Goal: Transaction & Acquisition: Book appointment/travel/reservation

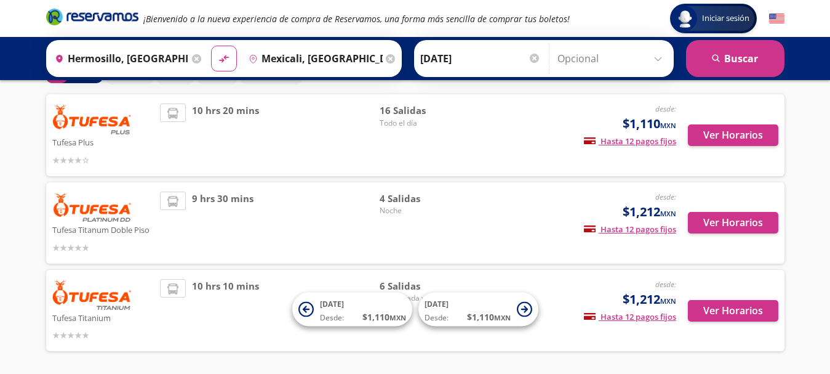
scroll to position [72, 0]
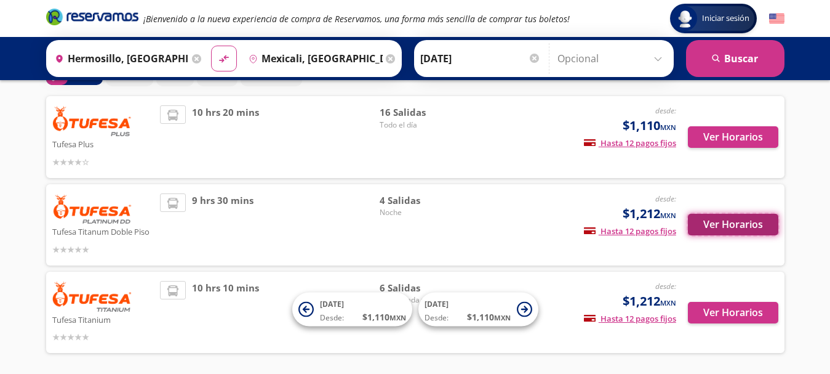
click at [737, 223] on button "Ver Horarios" at bounding box center [733, 225] width 90 height 22
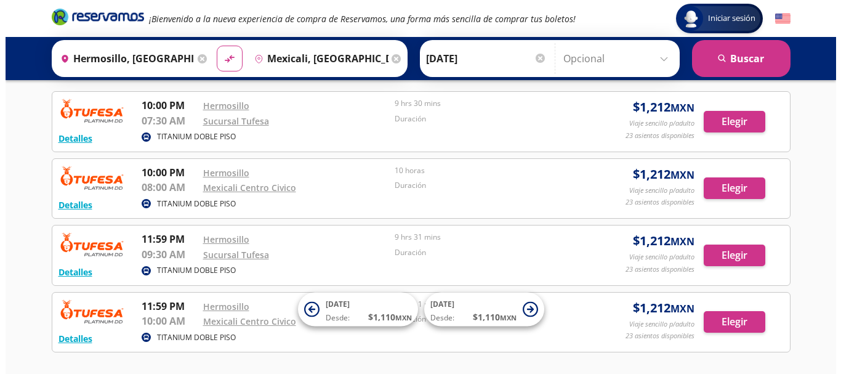
scroll to position [41, 0]
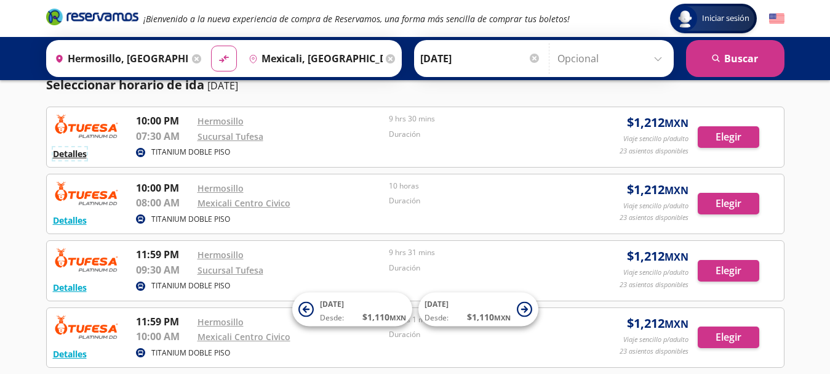
click at [68, 149] on button "Detalles" at bounding box center [70, 153] width 34 height 13
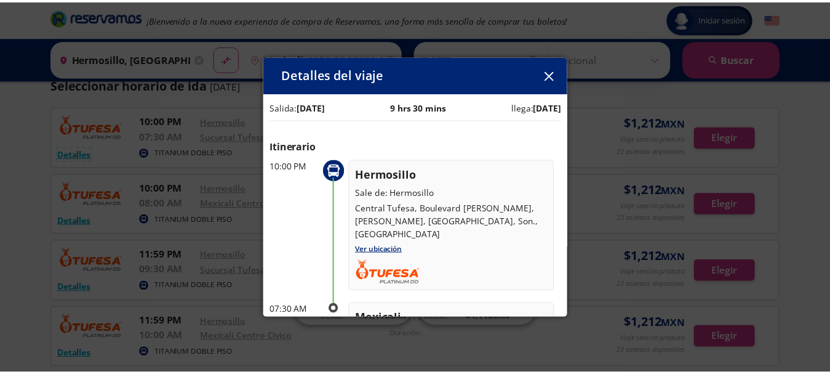
scroll to position [3, 0]
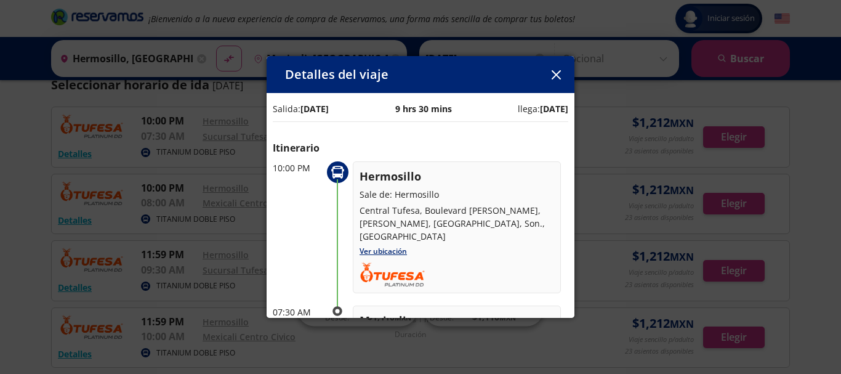
click at [557, 74] on icon "button" at bounding box center [556, 74] width 9 height 9
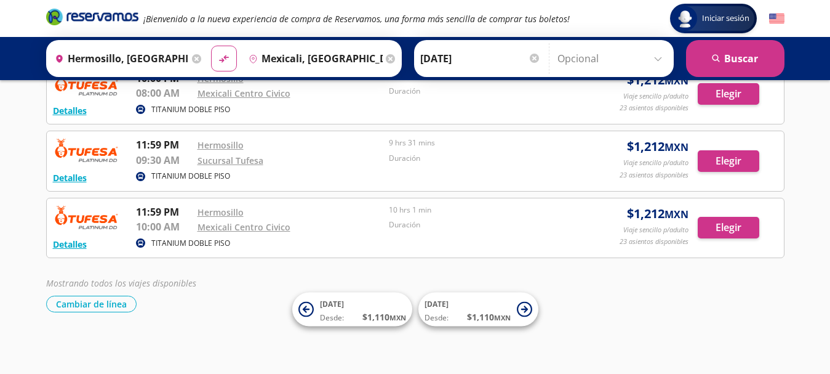
scroll to position [0, 0]
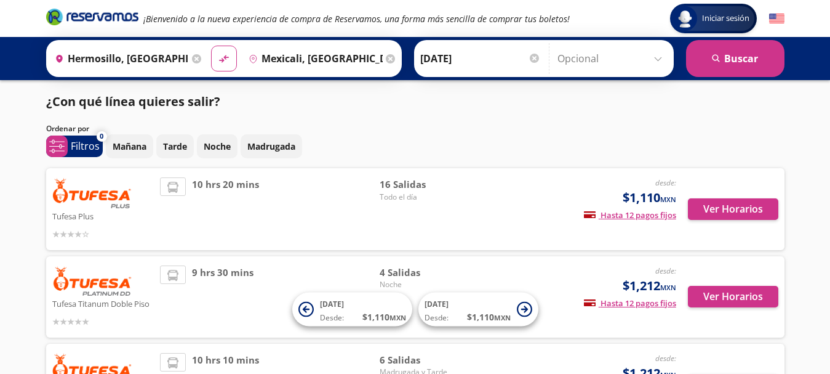
scroll to position [72, 0]
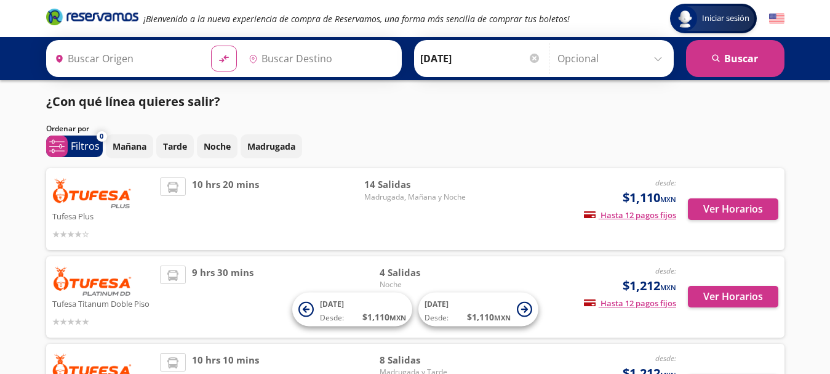
type input "Hermosillo, [GEOGRAPHIC_DATA]"
type input "Mexicali, [GEOGRAPHIC_DATA][US_STATE]"
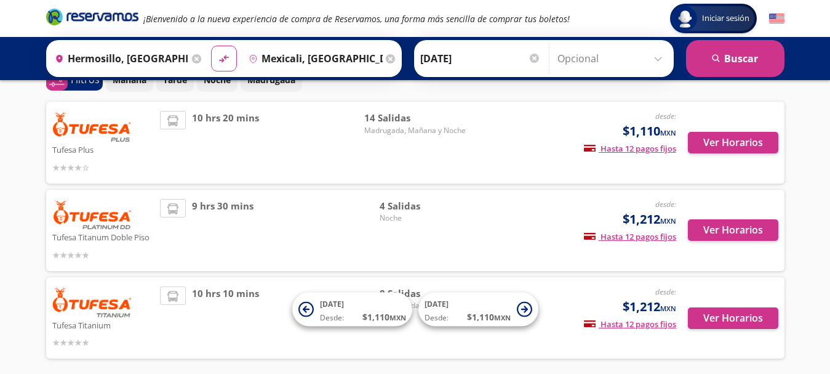
scroll to position [101, 0]
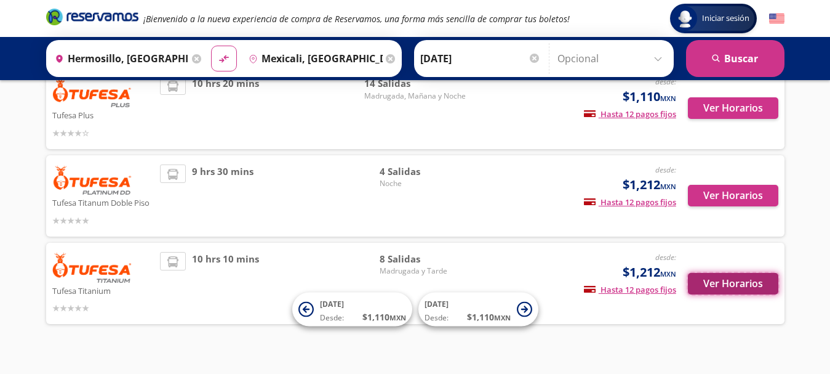
click at [731, 284] on button "Ver Horarios" at bounding box center [733, 284] width 90 height 22
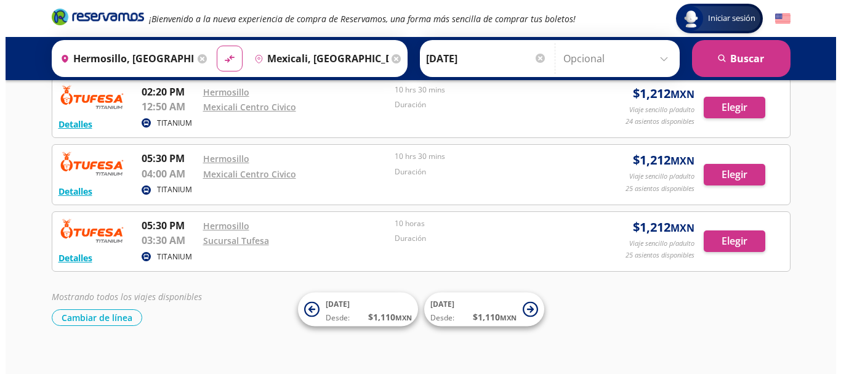
scroll to position [402, 0]
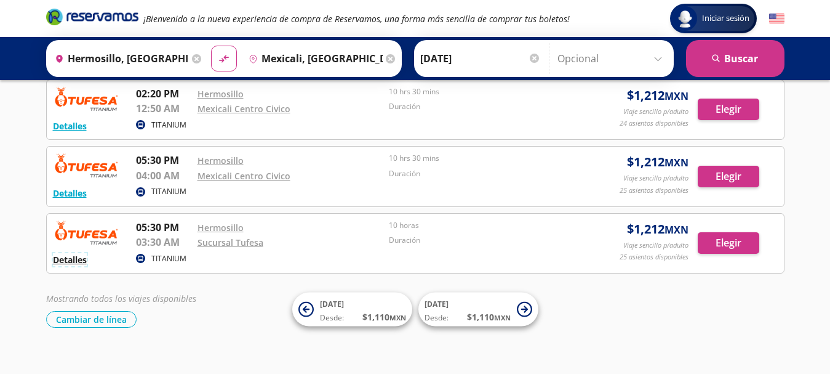
click at [75, 257] on button "Detalles" at bounding box center [70, 259] width 34 height 13
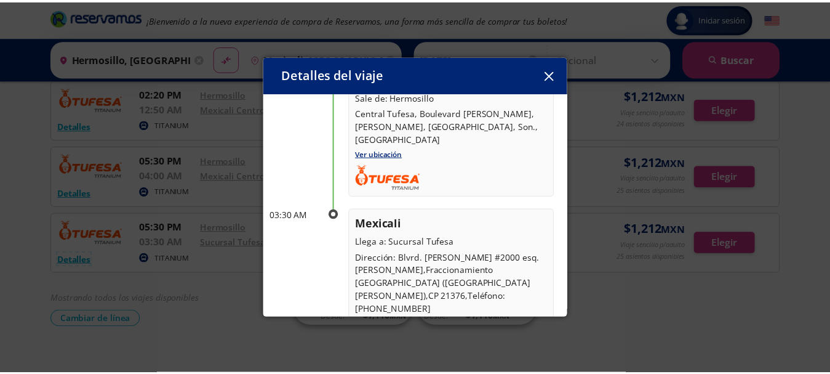
scroll to position [125, 0]
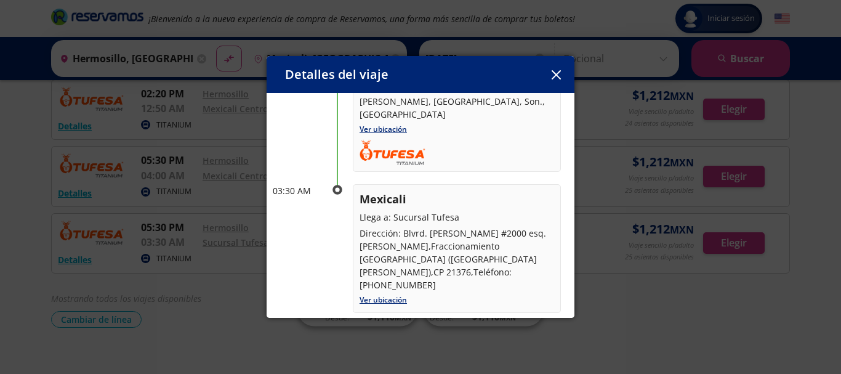
click at [557, 74] on icon "button" at bounding box center [556, 74] width 9 height 9
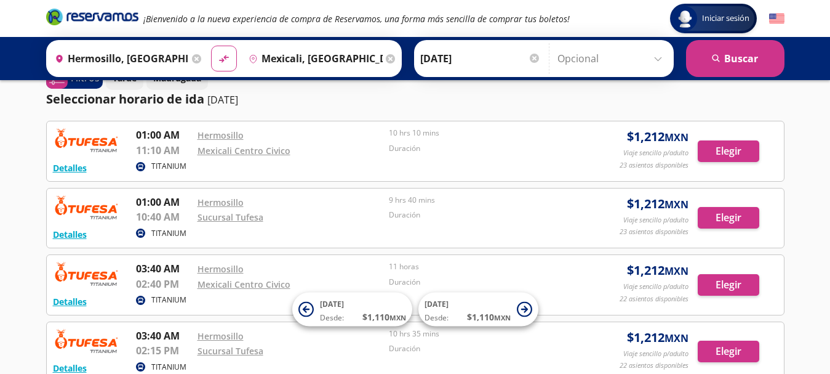
scroll to position [0, 0]
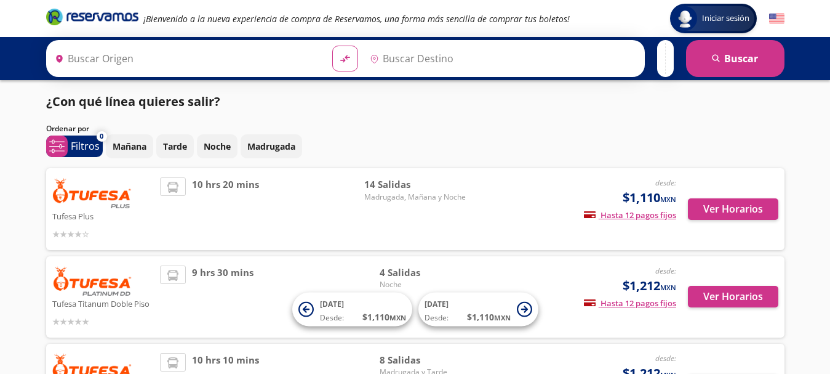
type input "[PERSON_NAME], [GEOGRAPHIC_DATA]"
type input "Mexicali, [GEOGRAPHIC_DATA][US_STATE]"
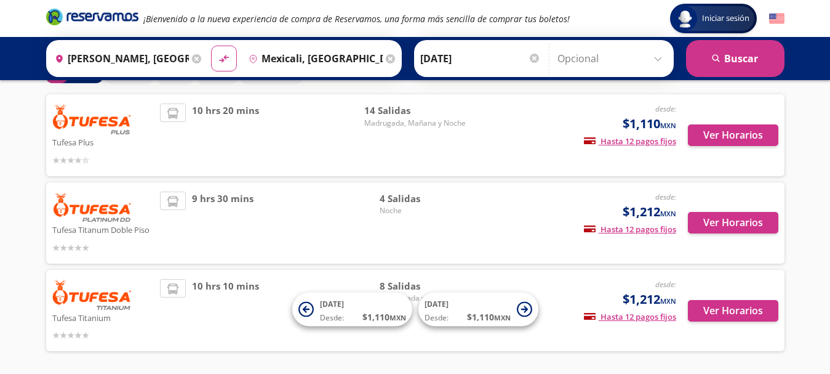
scroll to position [81, 0]
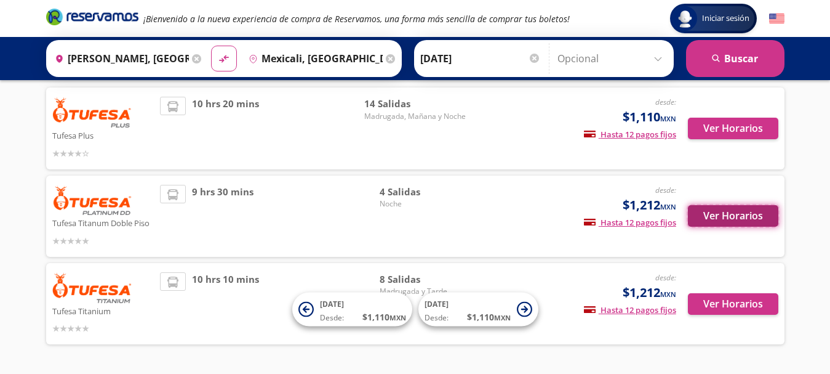
click at [714, 219] on button "Ver Horarios" at bounding box center [733, 216] width 90 height 22
